Goal: Task Accomplishment & Management: Use online tool/utility

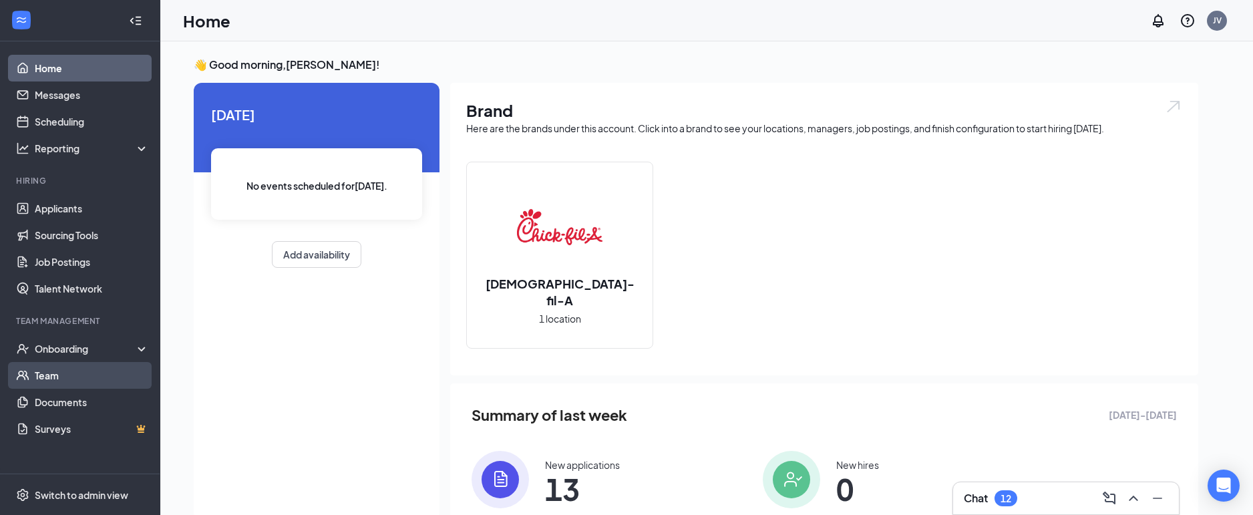
click at [69, 377] on link "Team" at bounding box center [92, 375] width 114 height 27
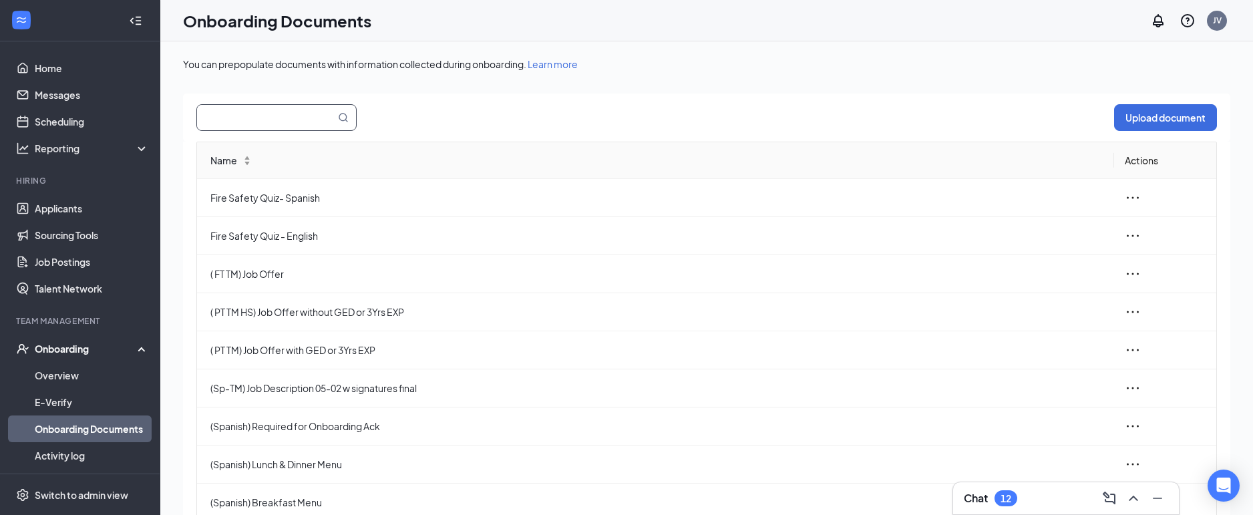
click at [264, 119] on input "text" at bounding box center [258, 117] width 122 height 25
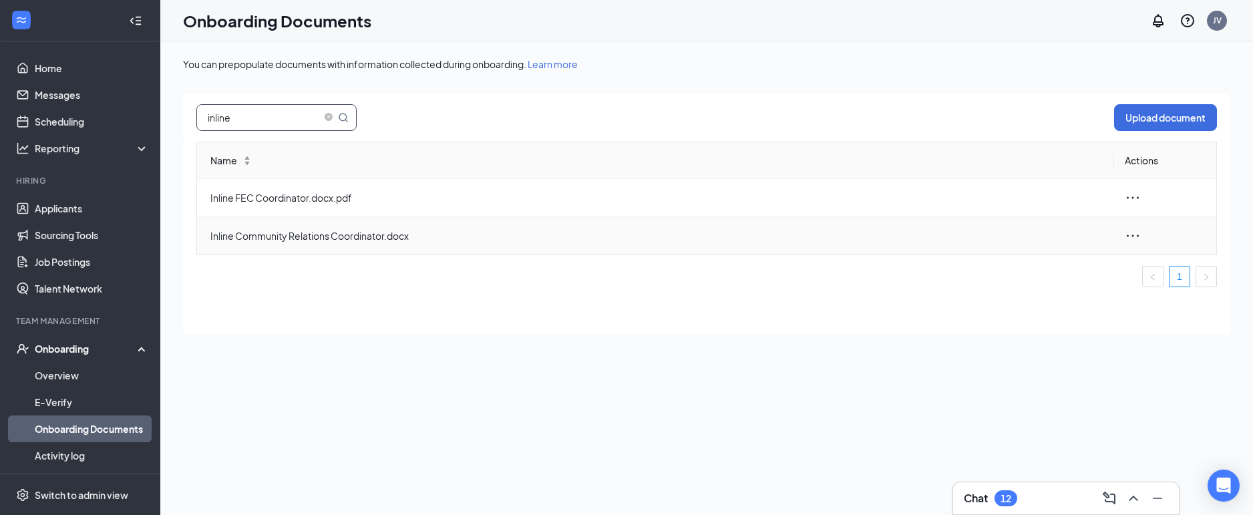
click at [1126, 236] on icon "ellipsis" at bounding box center [1132, 236] width 16 height 16
click at [1049, 263] on div "View and download" at bounding box center [1060, 266] width 144 height 16
click at [258, 110] on input "inline" at bounding box center [258, 117] width 122 height 25
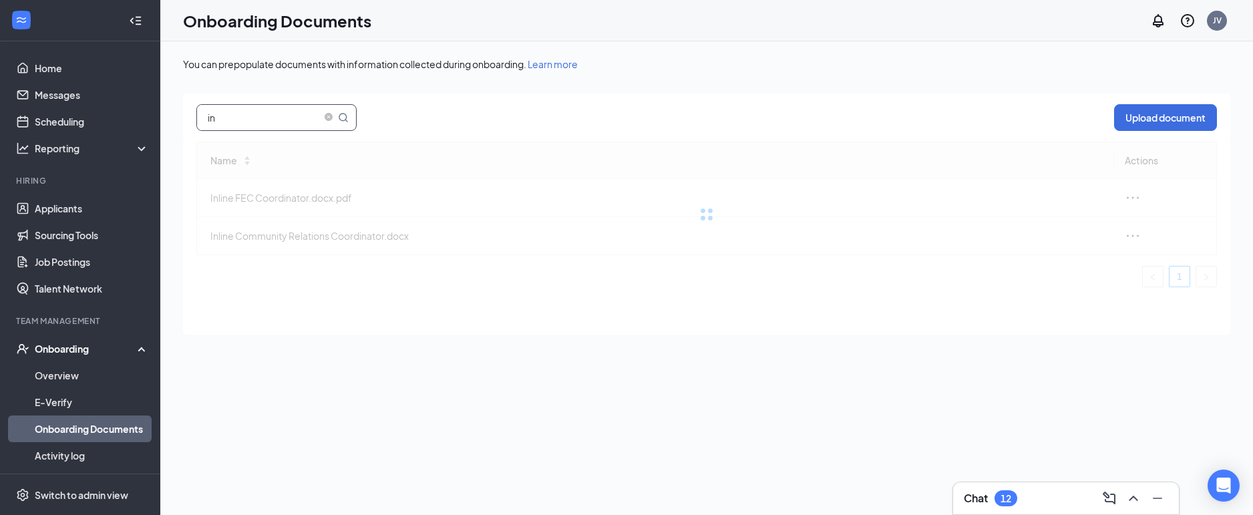
type input "i"
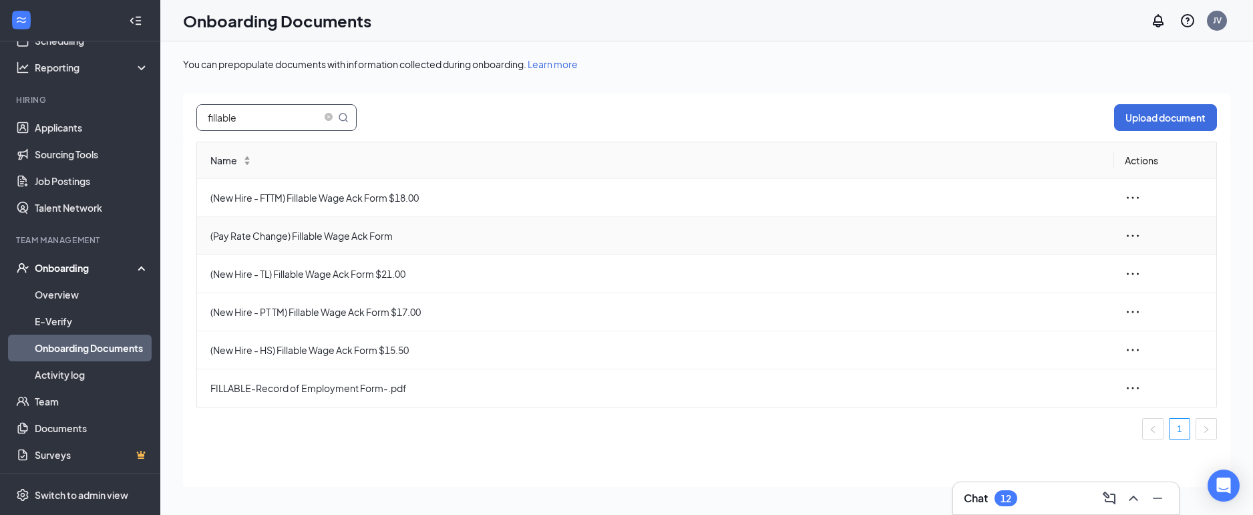
type input "fillable"
click at [1130, 237] on icon "ellipsis" at bounding box center [1132, 236] width 16 height 16
click at [1015, 292] on div "Edit" at bounding box center [1060, 296] width 144 height 16
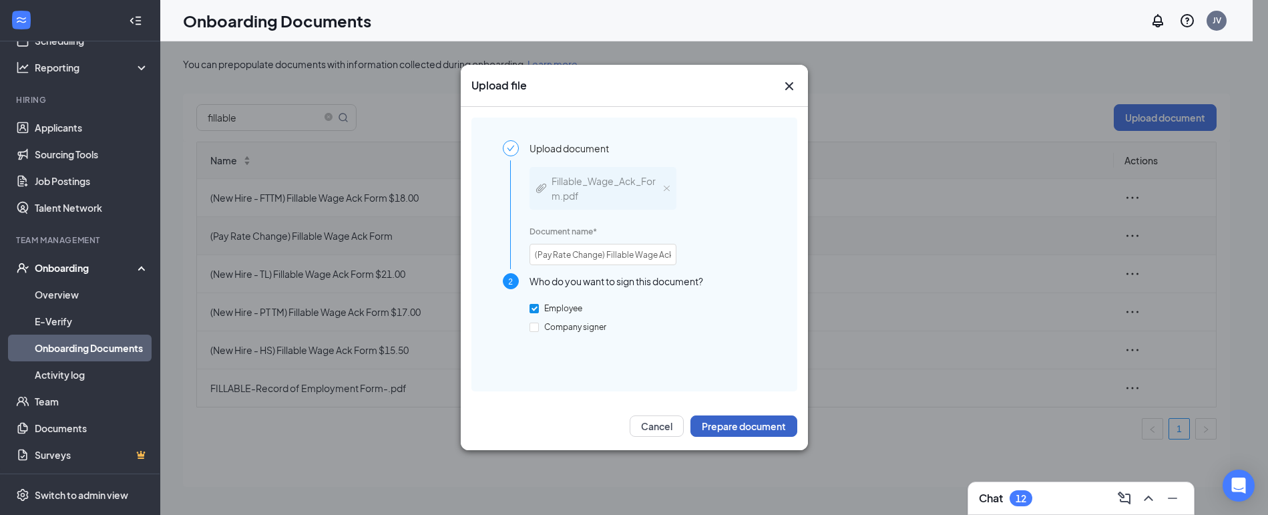
click at [744, 423] on button "Prepare document" at bounding box center [743, 425] width 107 height 21
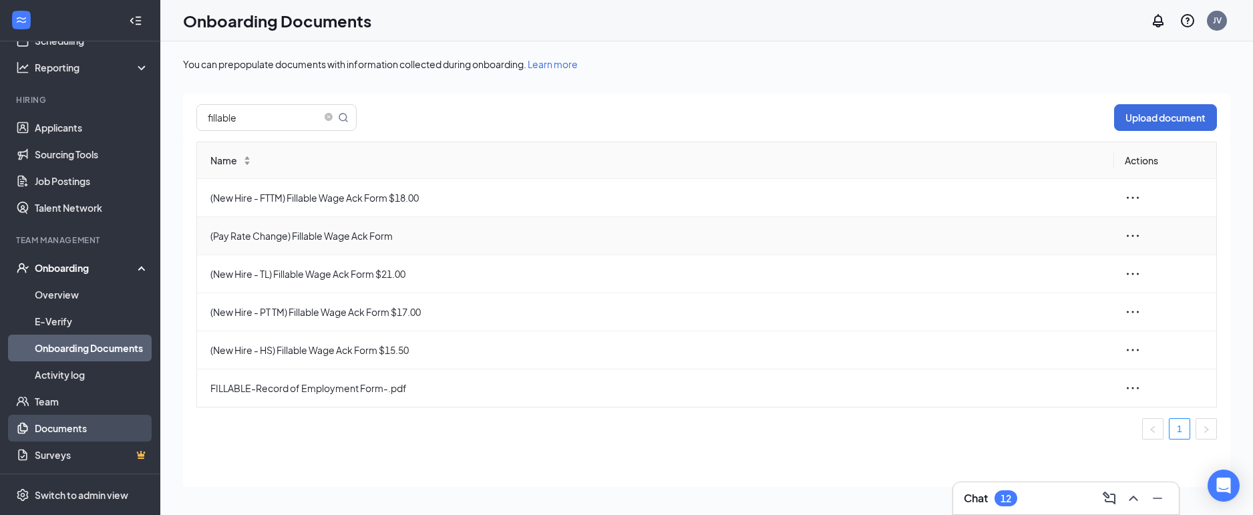
click at [59, 431] on link "Documents" at bounding box center [92, 428] width 114 height 27
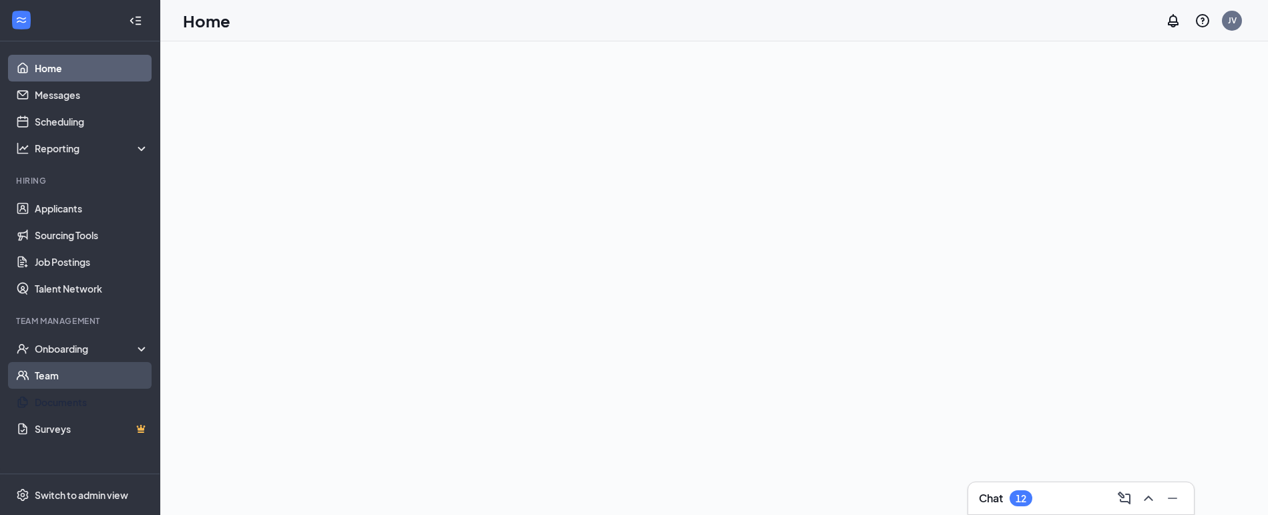
click at [49, 380] on link "Team" at bounding box center [92, 375] width 114 height 27
